Goal: Navigation & Orientation: Find specific page/section

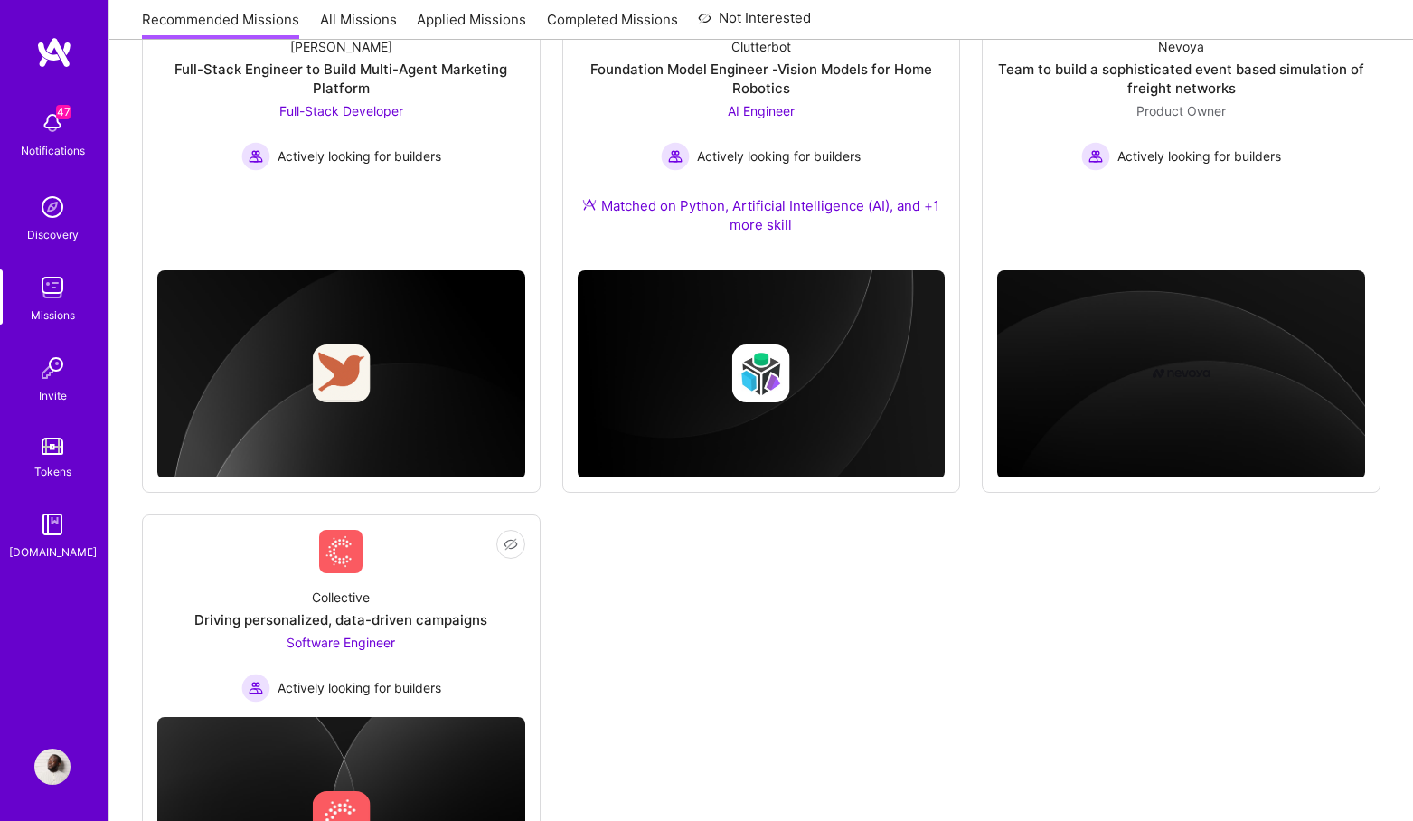
scroll to position [1033, 0]
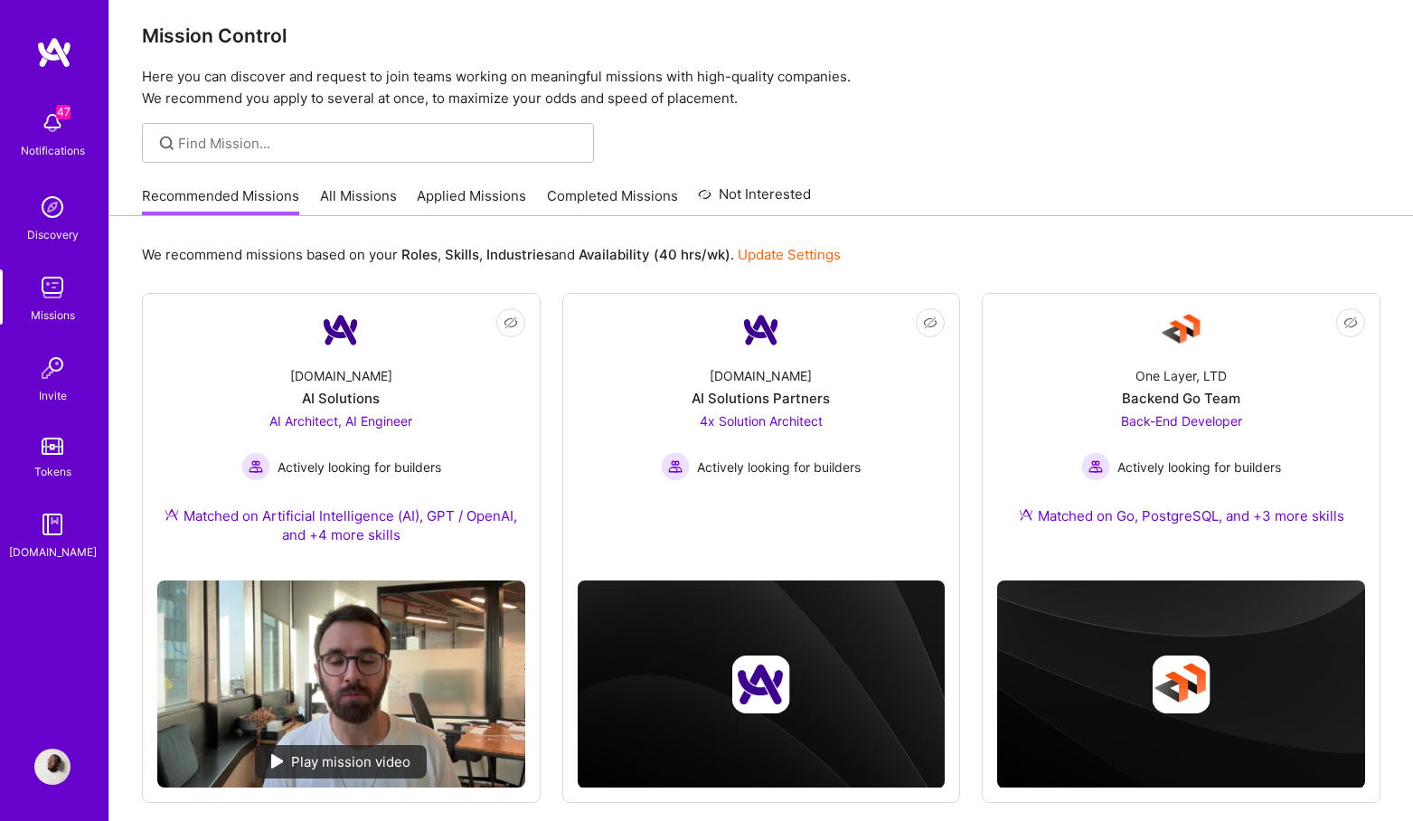
scroll to position [11, 0]
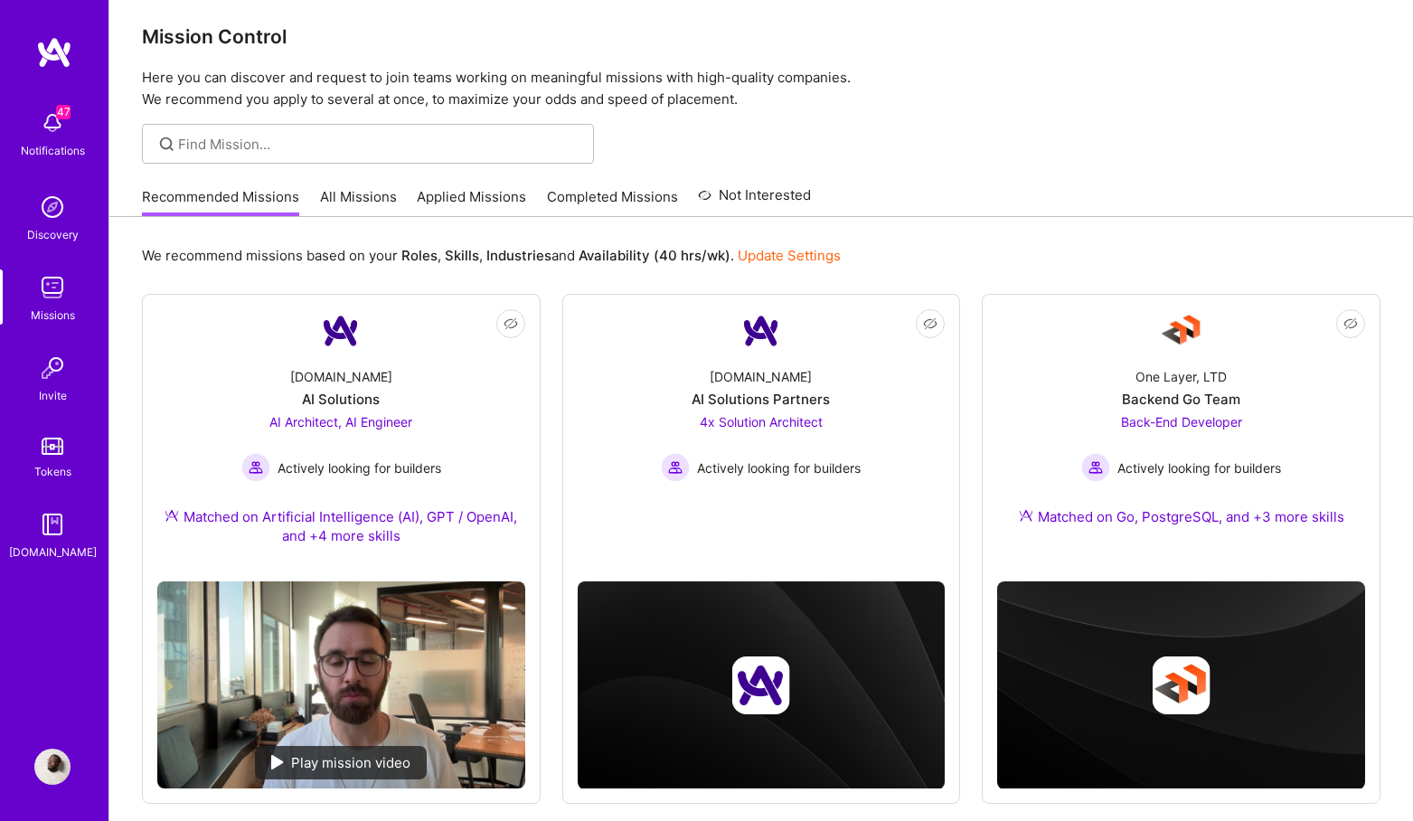
click at [384, 211] on link "All Missions" at bounding box center [358, 202] width 77 height 30
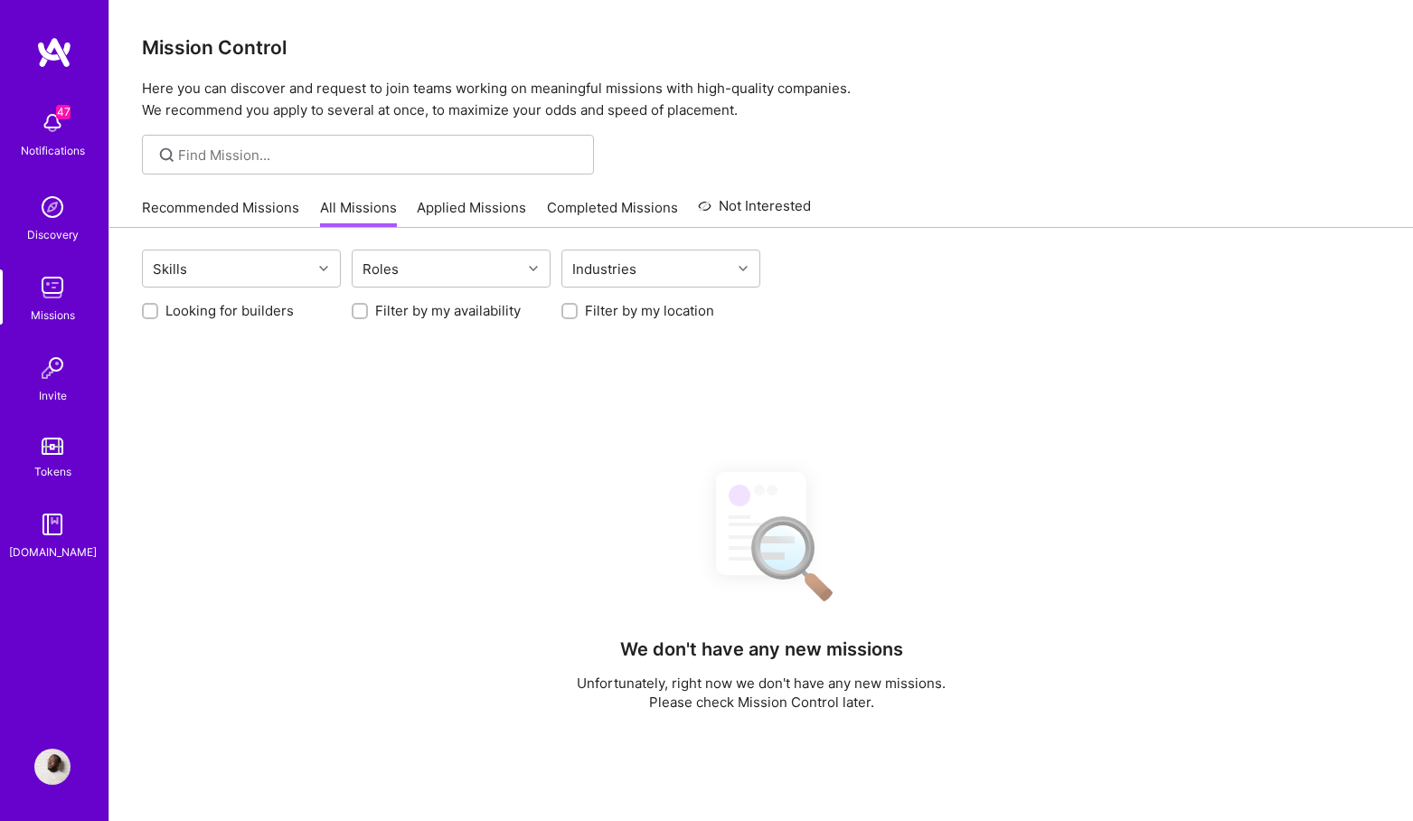
click at [267, 209] on link "Recommended Missions" at bounding box center [220, 213] width 157 height 30
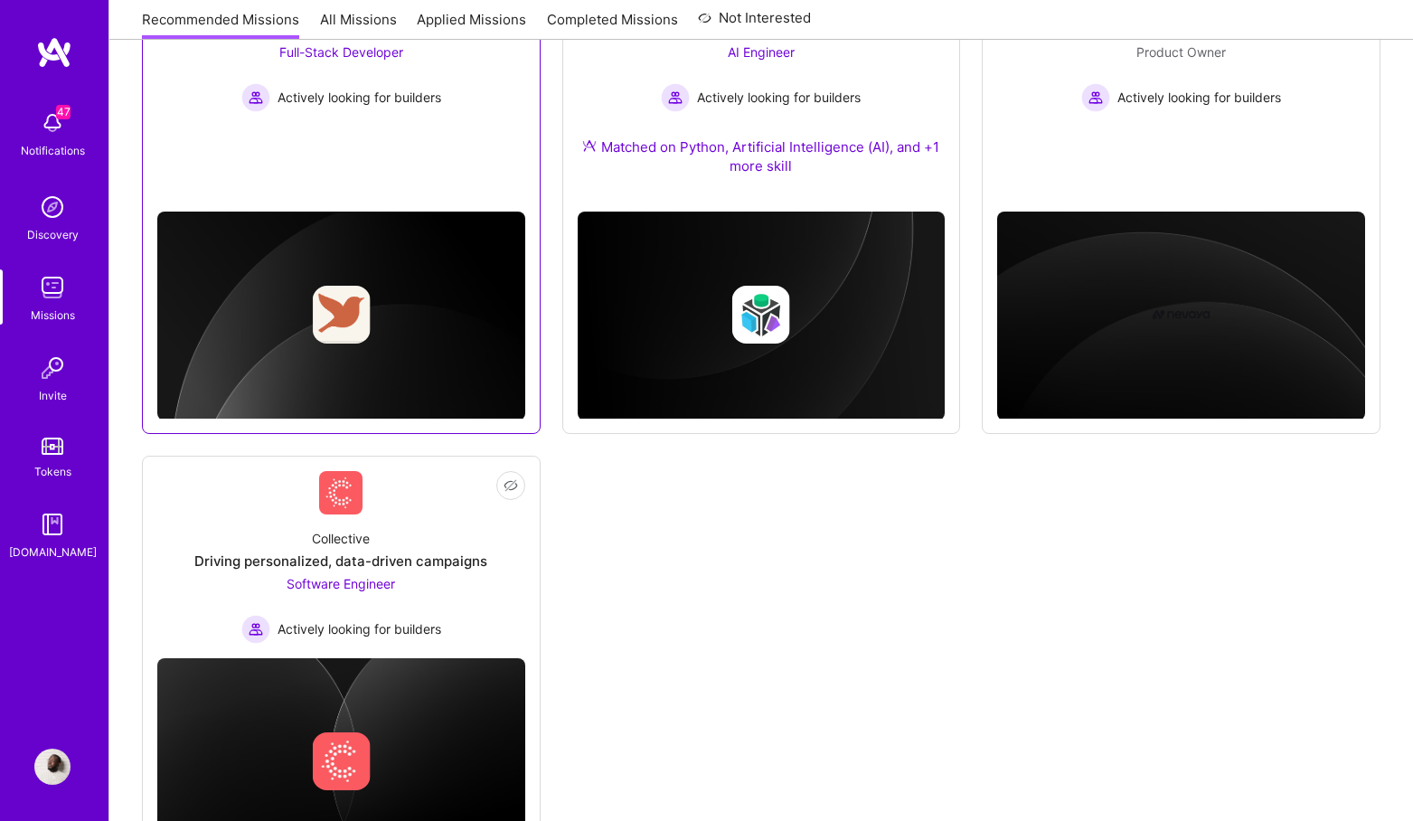
scroll to position [1033, 0]
